Goal: Answer question/provide support: Answer question/provide support

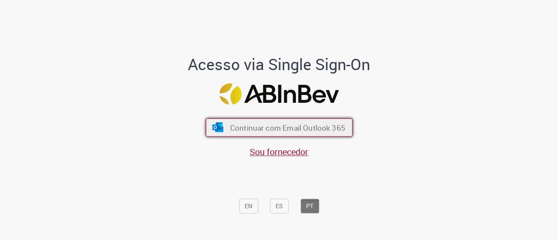
click at [279, 124] on span "Continuar com Email Outlook 365" at bounding box center [287, 127] width 115 height 10
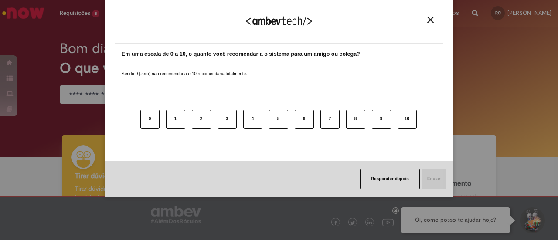
click at [435, 16] on button "Close" at bounding box center [431, 19] width 12 height 7
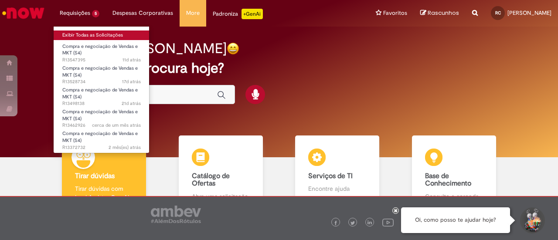
click at [96, 34] on link "Exibir Todas as Solicitações" at bounding box center [102, 36] width 96 height 10
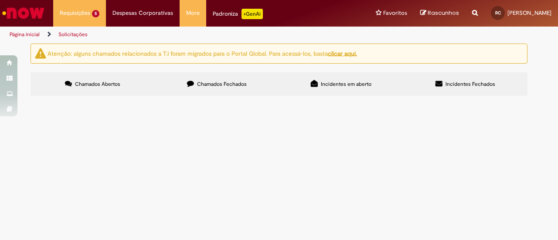
click at [0, 0] on td "Projeto Cervegela e Balde BUD - 2026" at bounding box center [0, 0] width 0 height 0
click at [0, 0] on span "Projeto Cervegela e Balde BUD - 2026" at bounding box center [0, 0] width 0 height 0
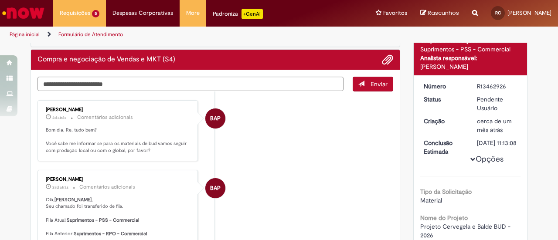
scroll to position [70, 0]
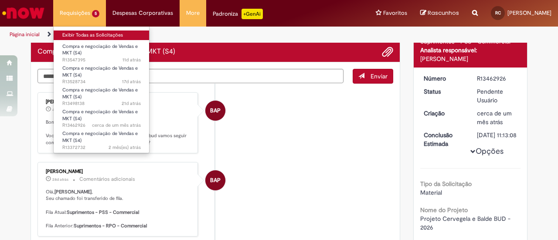
click at [87, 35] on link "Exibir Todas as Solicitações" at bounding box center [102, 36] width 96 height 10
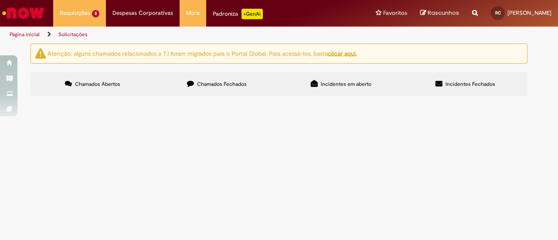
click at [0, 0] on td "Pendente Usuário" at bounding box center [0, 0] width 0 height 0
click at [0, 0] on span "Pendente Usuário" at bounding box center [0, 0] width 0 height 0
click at [0, 0] on span "Materiais Flying Fish Sul" at bounding box center [0, 0] width 0 height 0
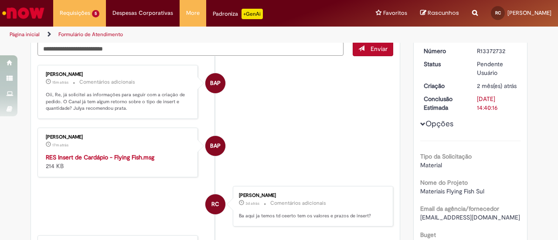
scroll to position [92, 0]
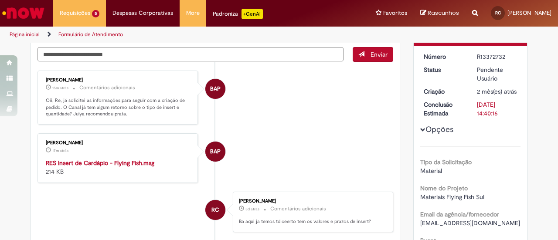
click at [126, 164] on strong "RES Insert de Cardápio - Flying Fish.msg" at bounding box center [100, 163] width 109 height 8
click at [112, 162] on strong "RES Insert de Cardápio - Flying Fish.msg" at bounding box center [100, 163] width 109 height 8
click at [191, 50] on textarea "Digite sua mensagem aqui..." at bounding box center [190, 54] width 306 height 14
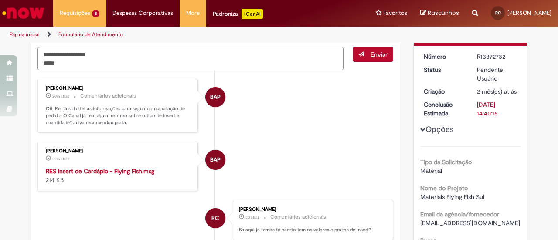
type textarea "**********"
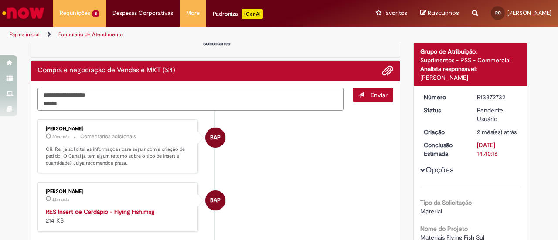
scroll to position [0, 0]
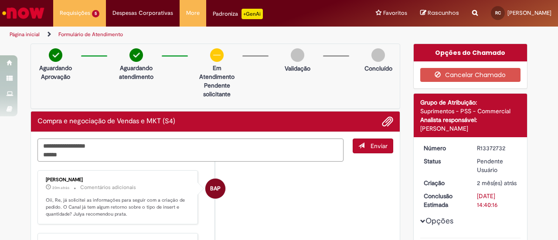
drag, startPoint x: 64, startPoint y: 61, endPoint x: 24, endPoint y: 37, distance: 46.2
click at [24, 37] on div "Pular para o conteúdo da página Requisições 5 Exibir Todas as Solicitações Comp…" at bounding box center [279, 120] width 558 height 240
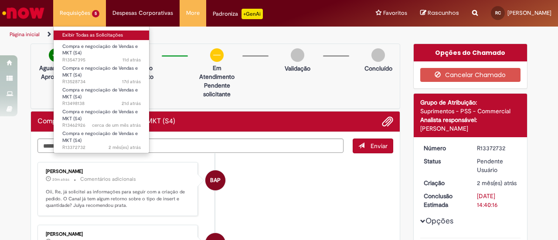
click at [91, 35] on link "Exibir Todas as Solicitações" at bounding box center [102, 36] width 96 height 10
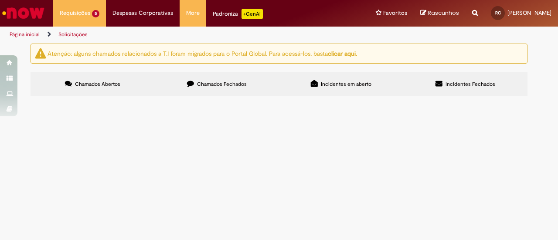
click at [0, 0] on span "Pendente Usuário" at bounding box center [0, 0] width 0 height 0
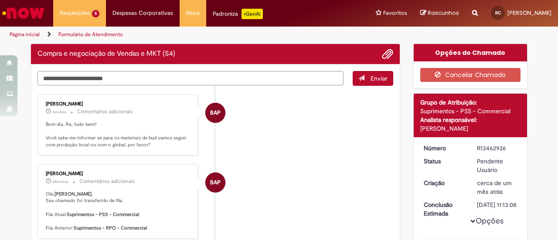
click at [180, 77] on textarea "Digite sua mensagem aqui..." at bounding box center [190, 78] width 306 height 14
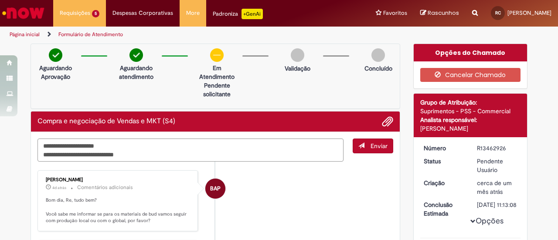
paste textarea "**********"
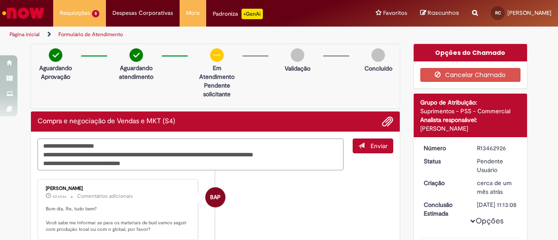
type textarea "**********"
click at [375, 139] on button "Enviar" at bounding box center [373, 146] width 41 height 15
